Goal: Transaction & Acquisition: Purchase product/service

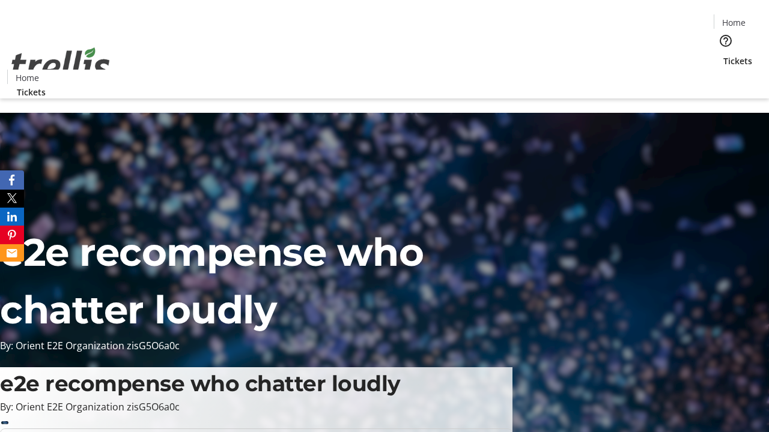
click at [735, 18] on span "Sign Up" at bounding box center [739, 17] width 35 height 14
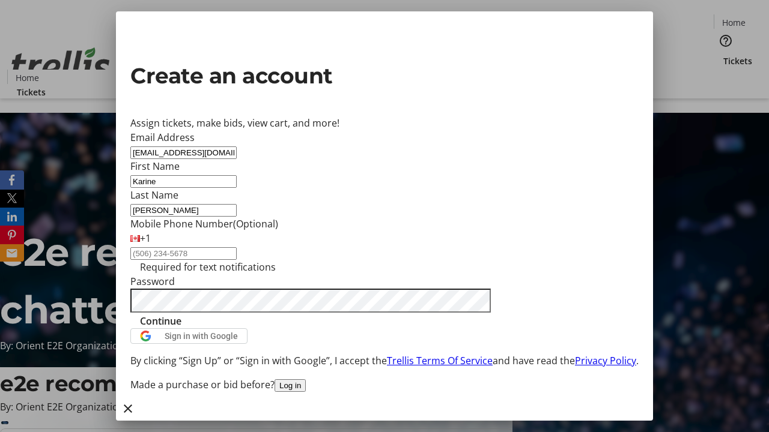
click at [181, 329] on span "Continue" at bounding box center [160, 321] width 41 height 14
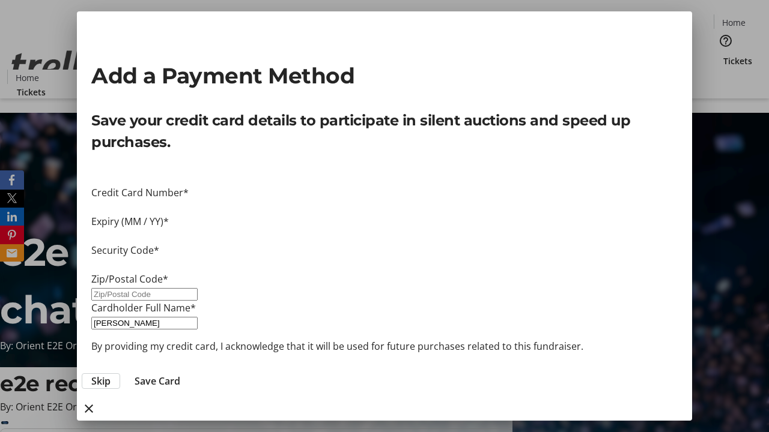
click at [111, 374] on span "Skip" at bounding box center [100, 381] width 19 height 14
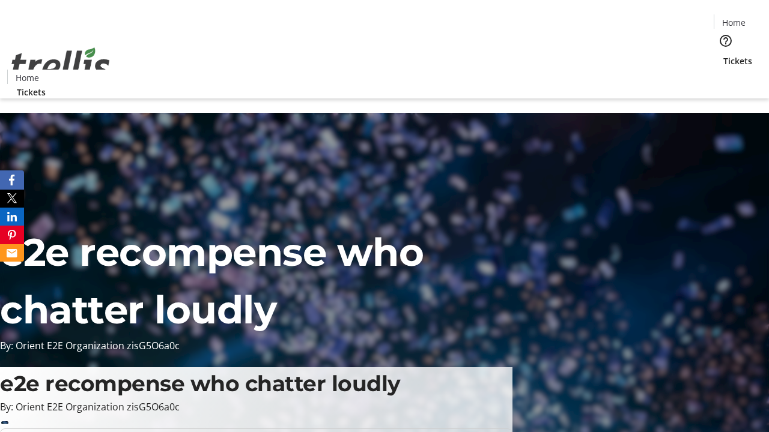
click at [723, 55] on span "Tickets" at bounding box center [737, 61] width 29 height 13
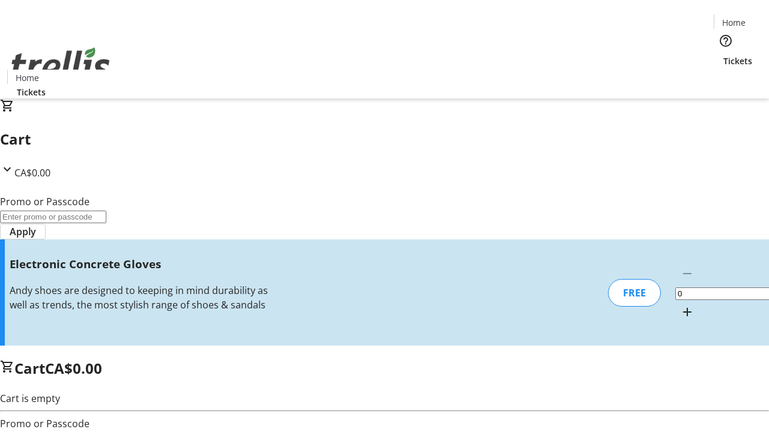
click at [680, 305] on mat-icon "Increment by one" at bounding box center [687, 312] width 14 height 14
type input "1"
